Goal: Task Accomplishment & Management: Use online tool/utility

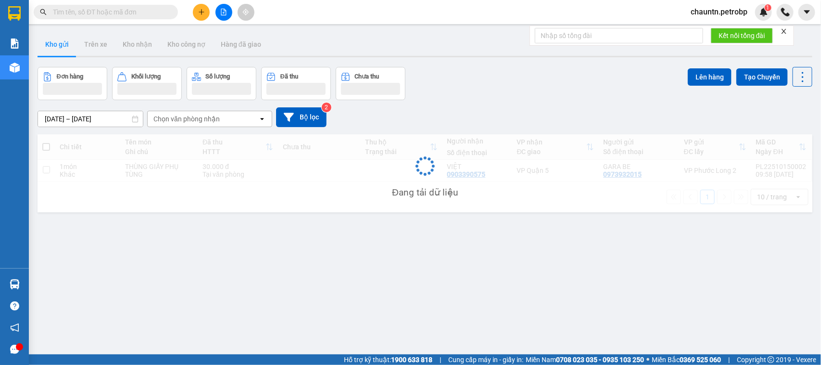
click at [82, 10] on input "text" at bounding box center [110, 12] width 114 height 11
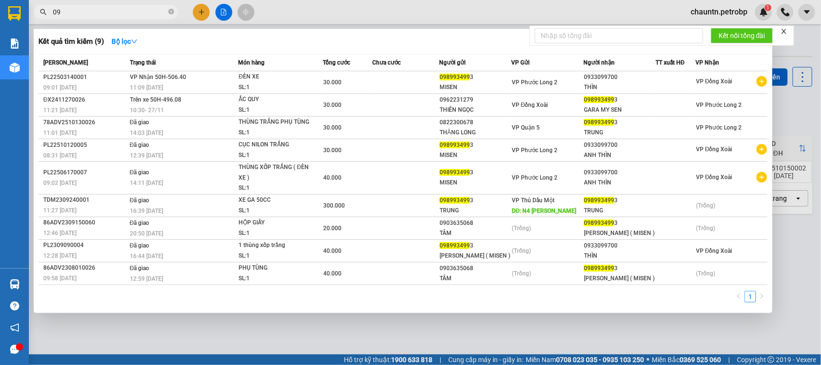
type input "0"
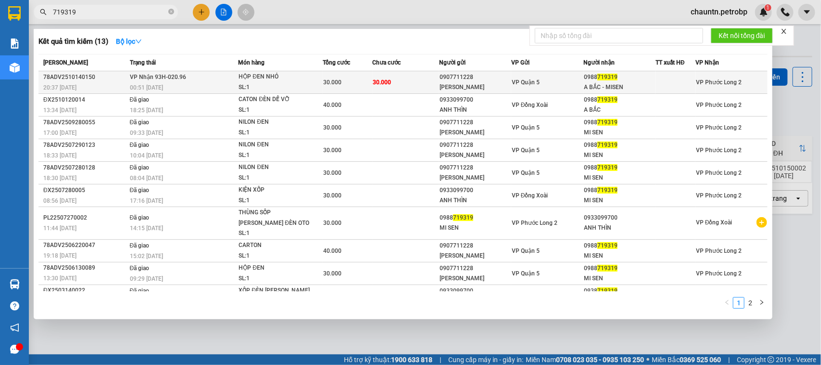
type input "719319"
click at [304, 82] on div "SL: 1" at bounding box center [275, 87] width 72 height 11
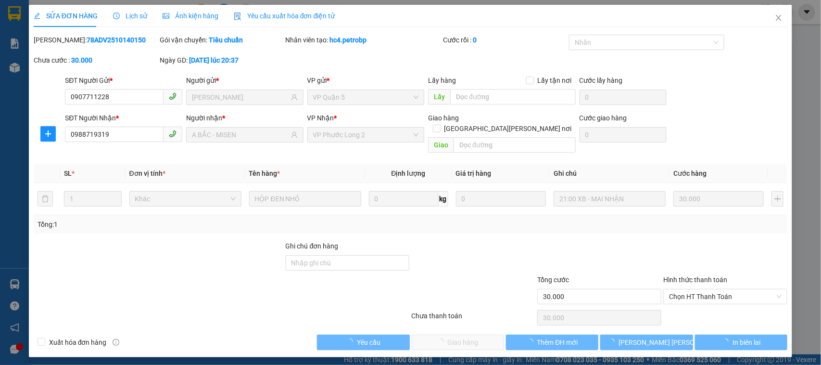
type input "0907711228"
type input "HOÀNG HÀ"
type input "0988719319"
type input "A BẮC - MISEN"
type input "30.000"
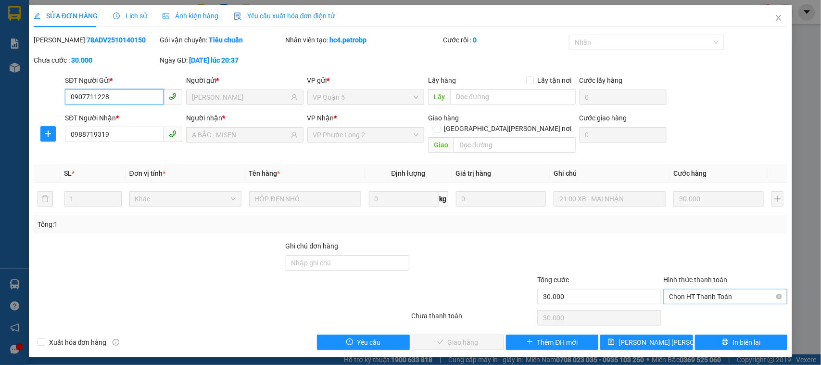
click at [732, 289] on span "Chọn HT Thanh Toán" at bounding box center [725, 296] width 113 height 14
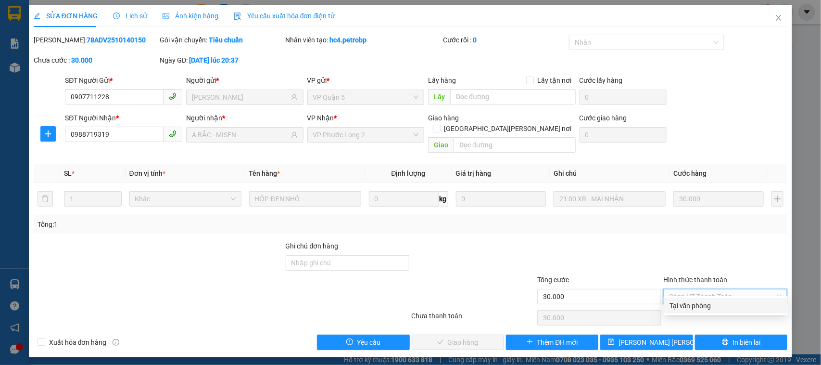
click at [693, 305] on div "Tại văn phòng" at bounding box center [725, 305] width 113 height 11
type input "0"
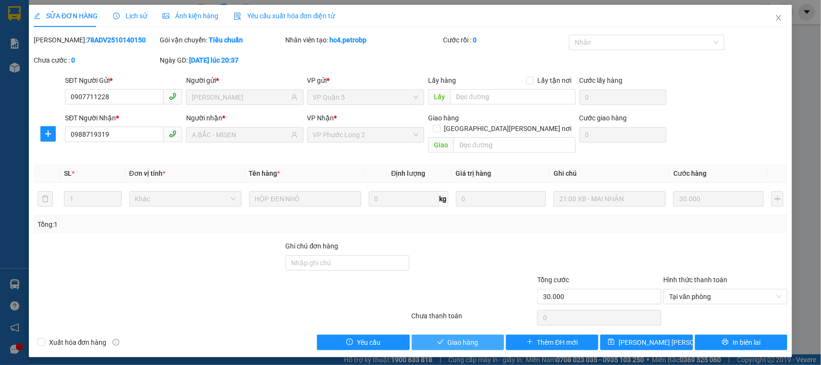
click at [459, 337] on span "Giao hàng" at bounding box center [463, 342] width 31 height 11
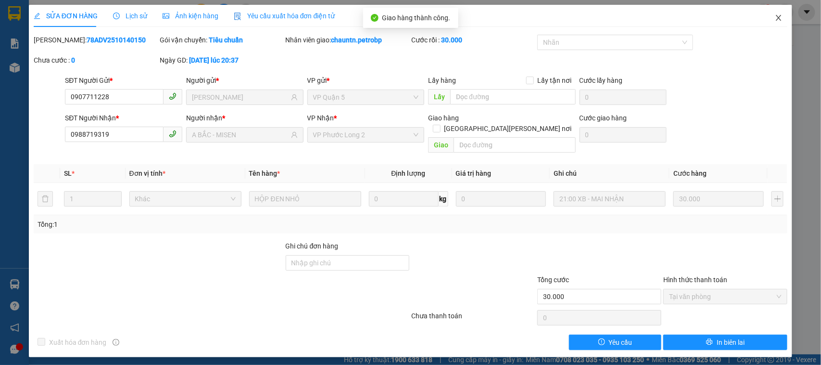
click at [782, 18] on icon "close" at bounding box center [779, 18] width 8 height 8
